Goal: Register for event/course

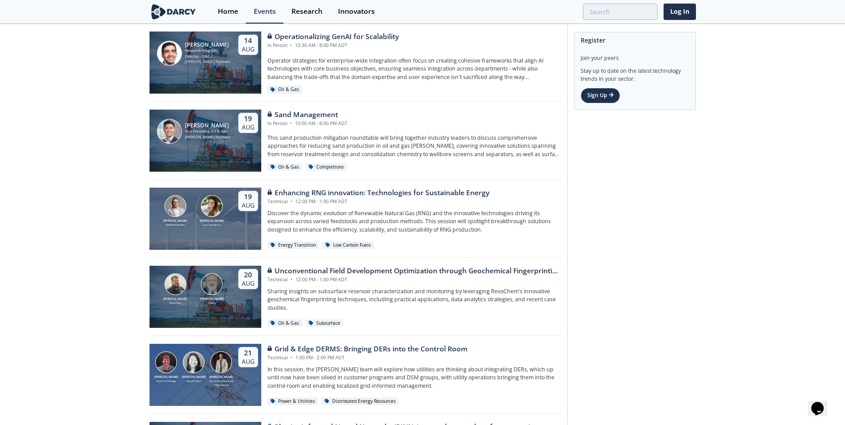
scroll to position [112, 0]
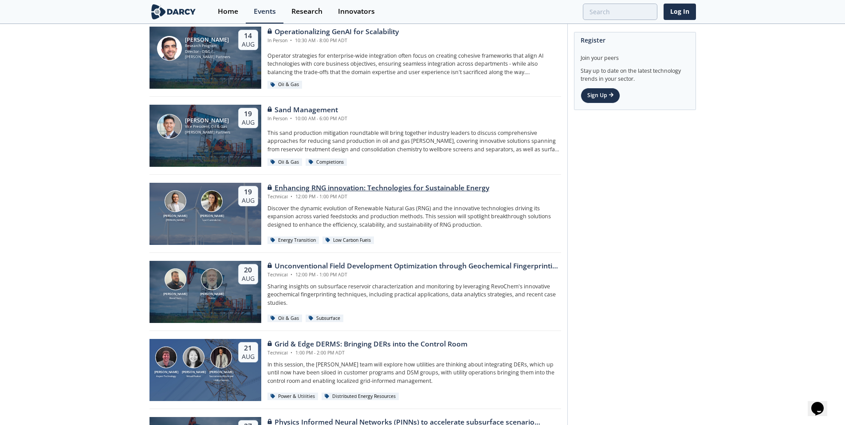
click at [372, 186] on div "Enhancing RNG innovation: Technologies for Sustainable Energy" at bounding box center [378, 188] width 222 height 11
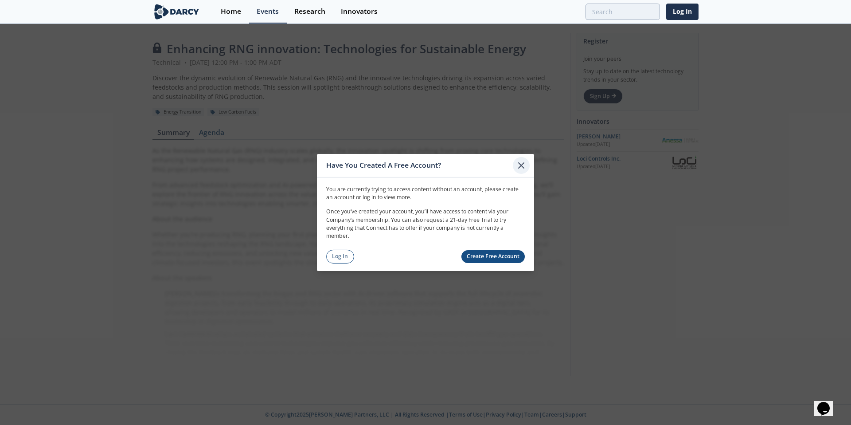
click at [525, 163] on icon at bounding box center [521, 165] width 11 height 11
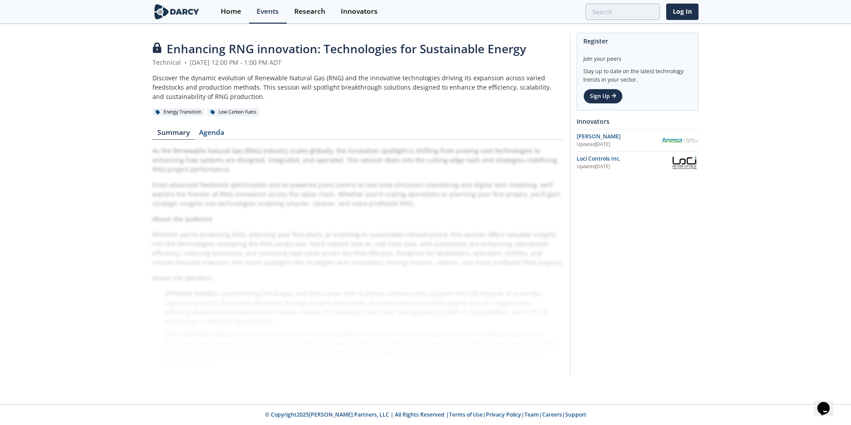
click at [672, 141] on img at bounding box center [680, 140] width 37 height 5
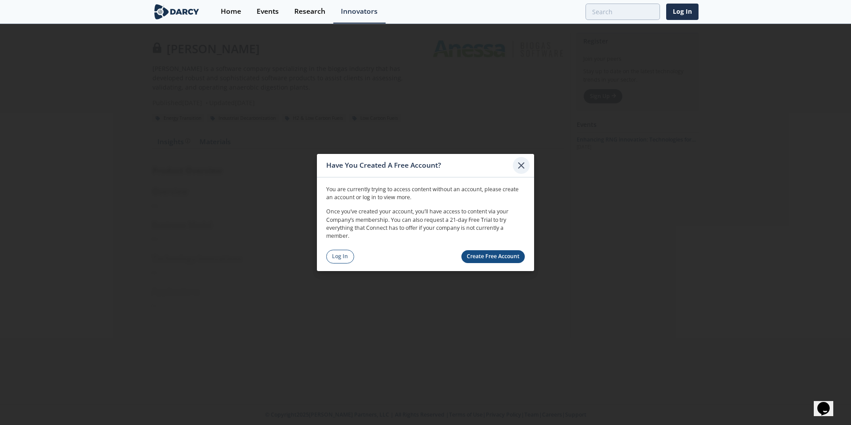
click at [525, 162] on icon at bounding box center [521, 165] width 11 height 11
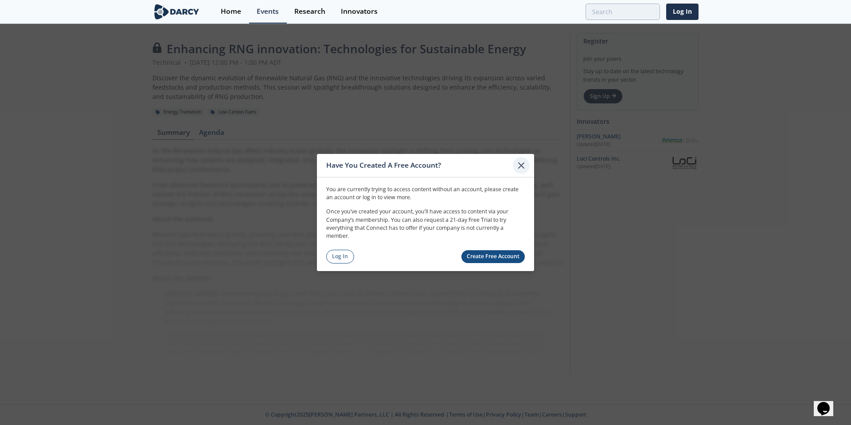
click at [518, 171] on div at bounding box center [521, 165] width 17 height 17
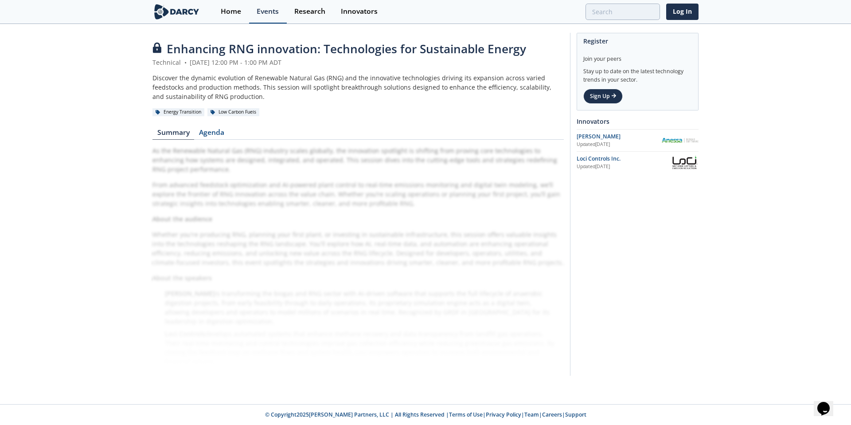
click at [270, 16] on link "Events" at bounding box center [268, 12] width 38 height 24
